Goal: Task Accomplishment & Management: Use online tool/utility

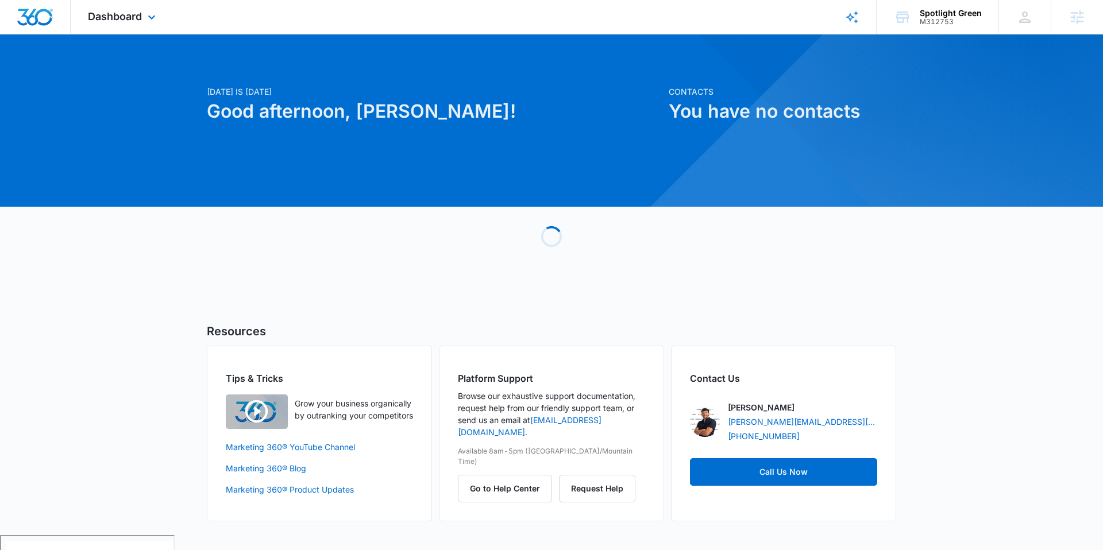
click at [144, 6] on div "Dashboard Apps Reputation Websites Forms CRM Email Social Shop Payments POS Con…" at bounding box center [123, 17] width 105 height 34
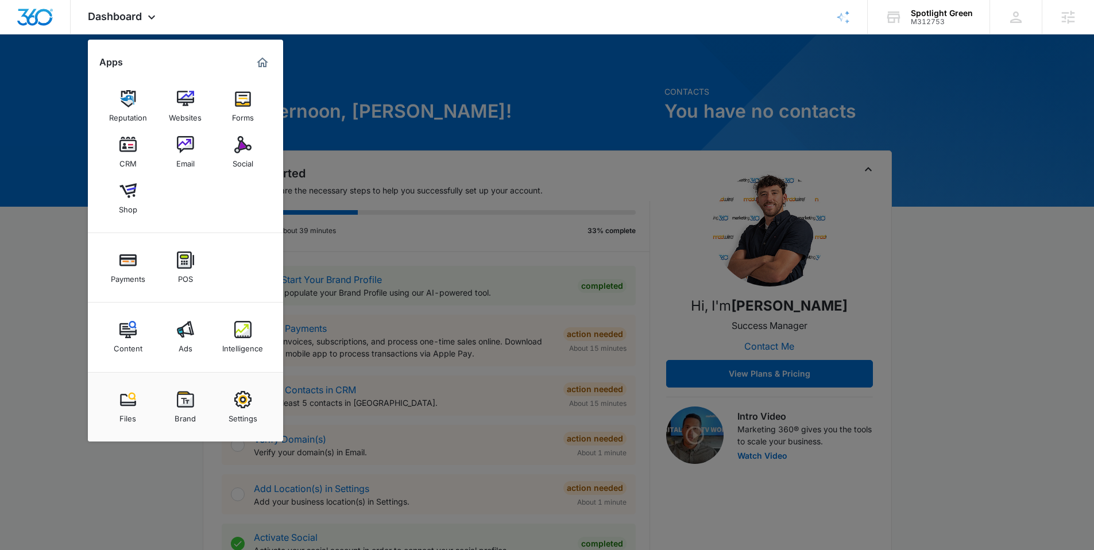
click at [192, 332] on img at bounding box center [185, 329] width 17 height 17
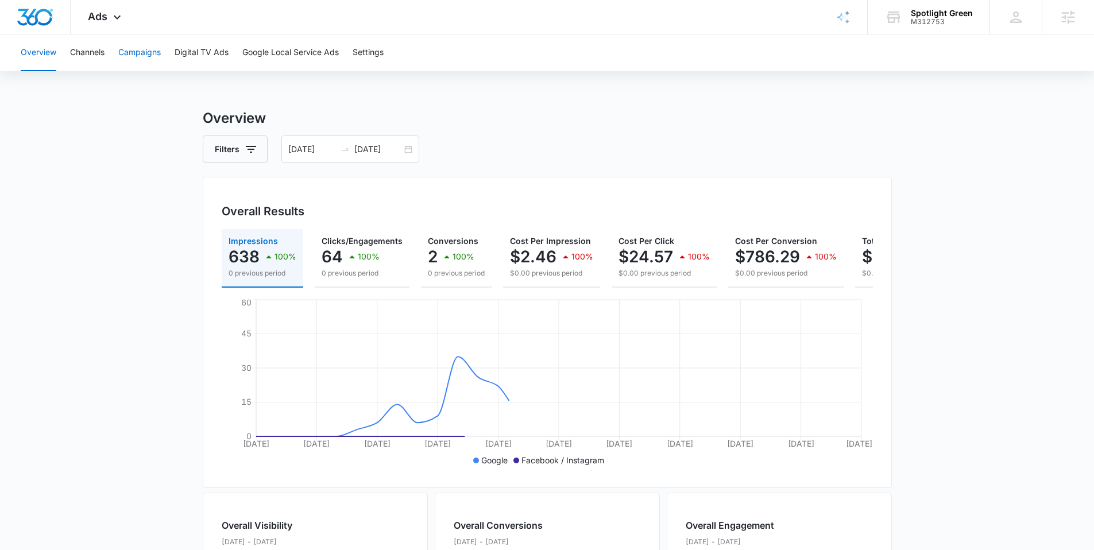
click at [129, 48] on button "Campaigns" at bounding box center [139, 52] width 42 height 37
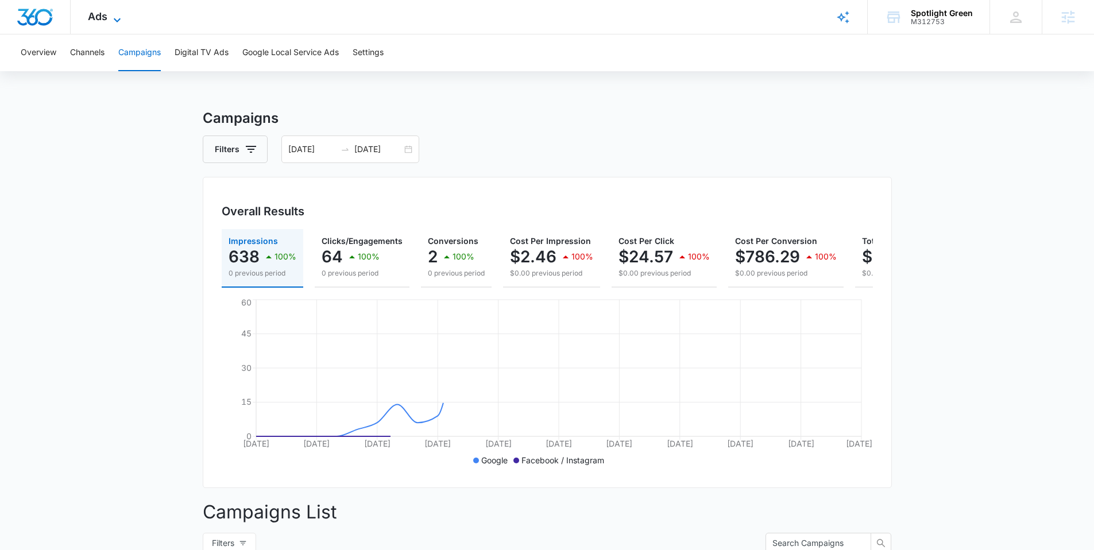
click at [106, 18] on span "Ads" at bounding box center [98, 16] width 20 height 12
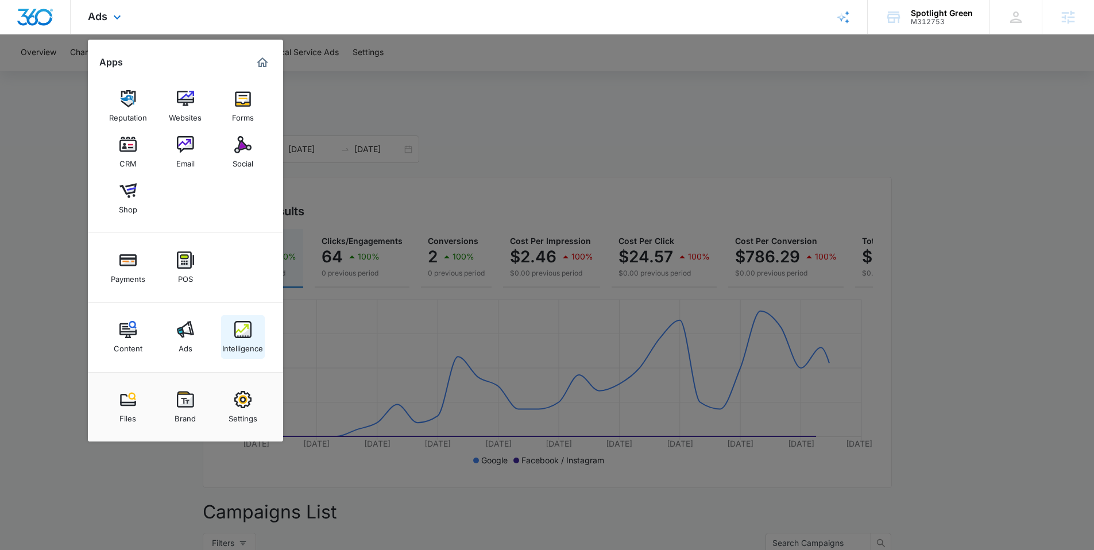
click at [234, 333] on img at bounding box center [242, 329] width 17 height 17
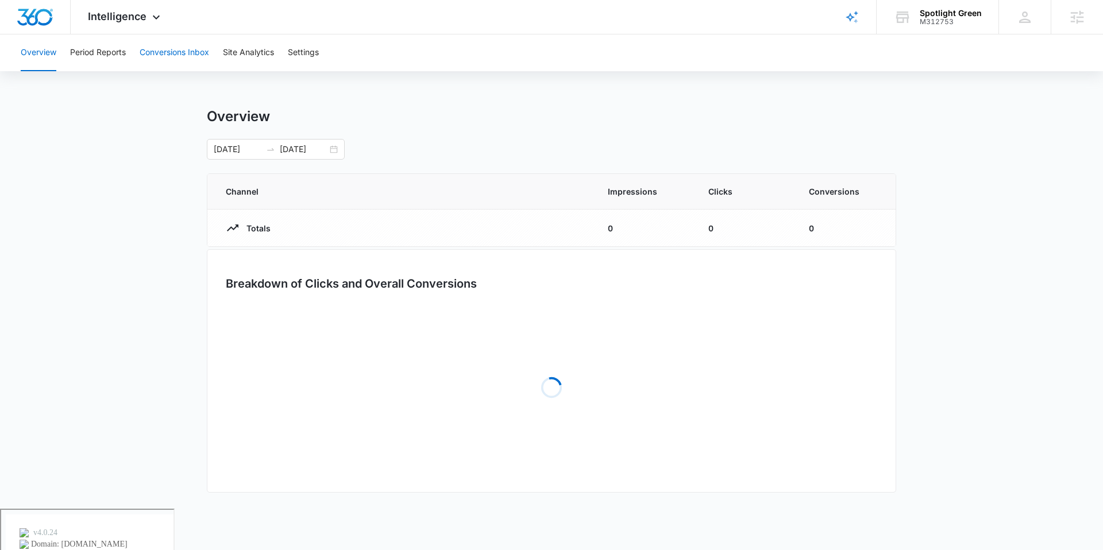
click at [174, 56] on button "Conversions Inbox" at bounding box center [174, 52] width 69 height 37
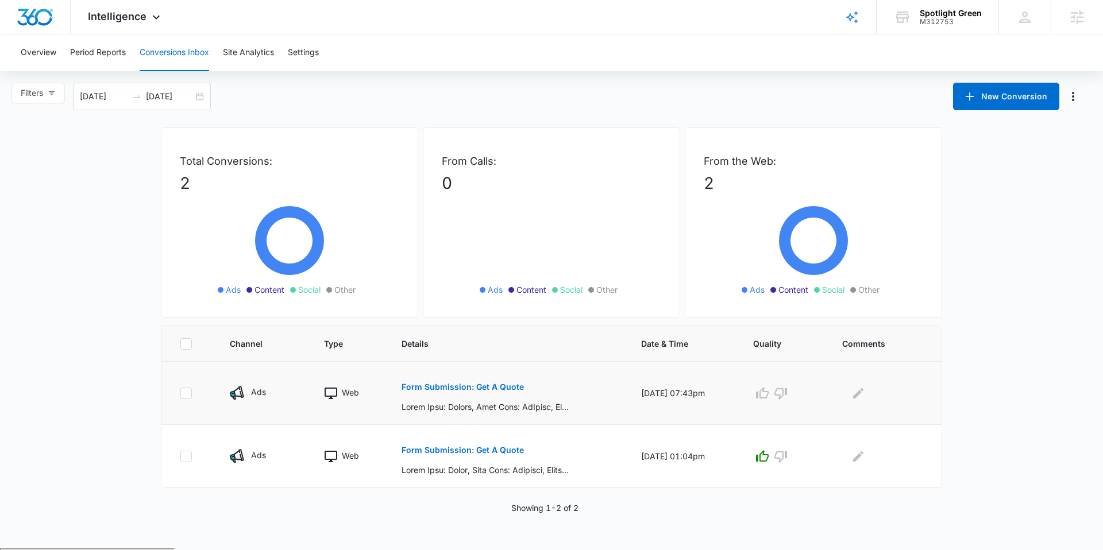
click at [464, 389] on p "Form Submission: Get A Quote" at bounding box center [462, 387] width 122 height 8
